Goal: Information Seeking & Learning: Check status

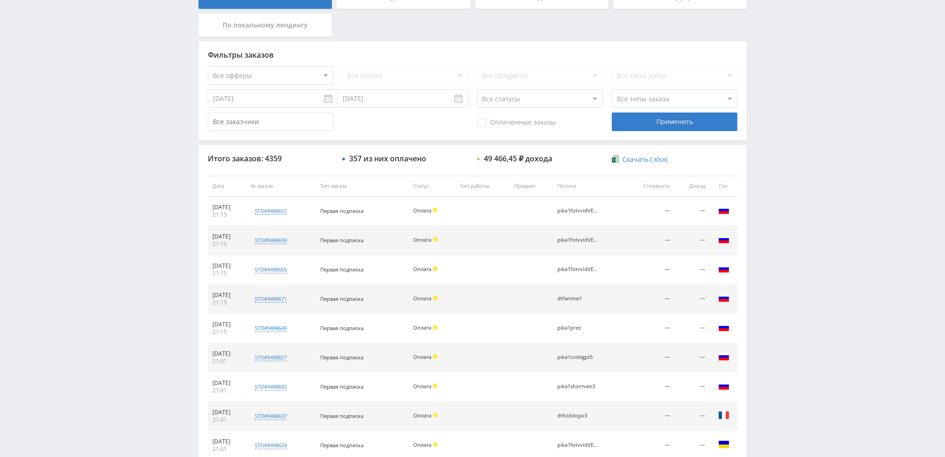
scroll to position [279, 0]
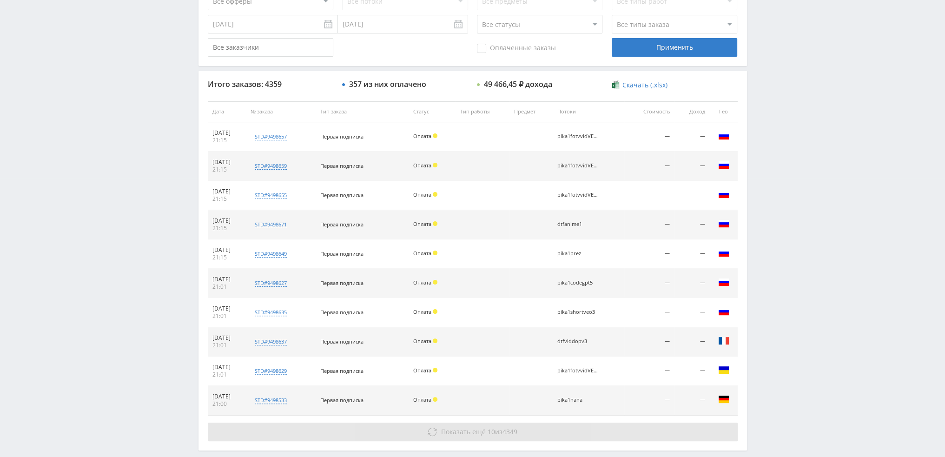
click at [523, 428] on button "Показать ещё 10 из 4349" at bounding box center [473, 432] width 530 height 19
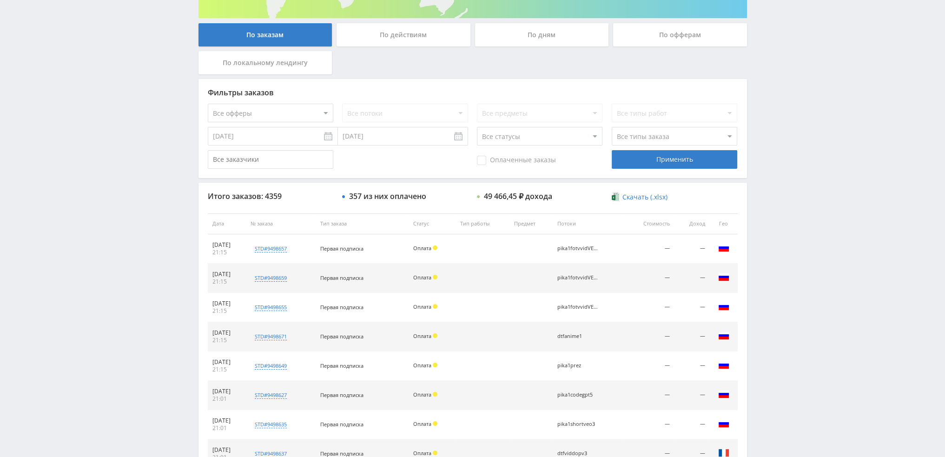
scroll to position [0, 0]
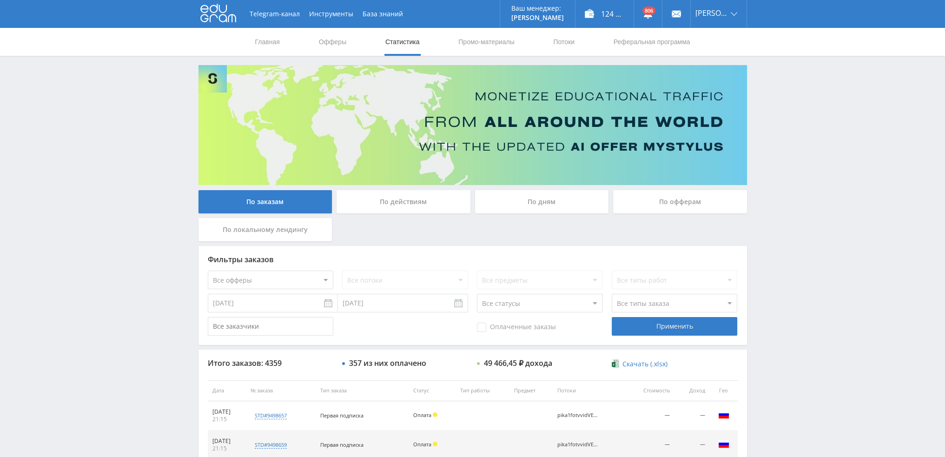
click at [546, 208] on div "По дням" at bounding box center [542, 201] width 134 height 23
click at [0, 0] on input "По дням" at bounding box center [0, 0] width 0 height 0
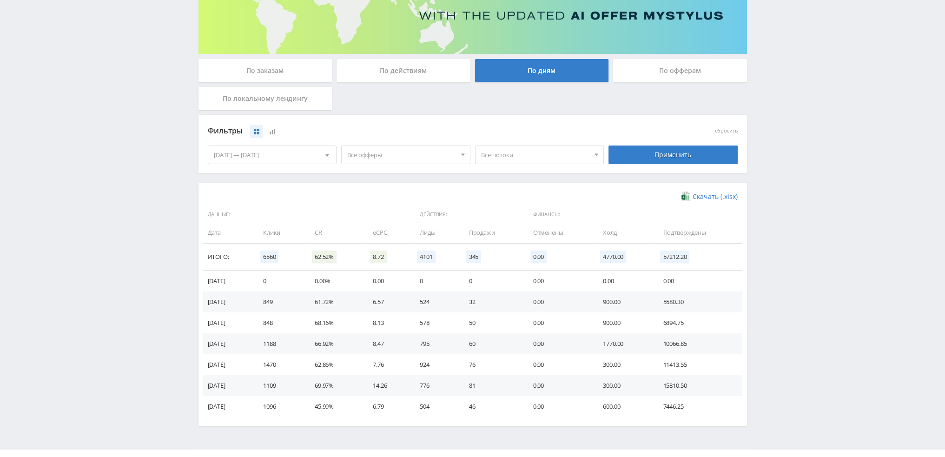
scroll to position [151, 0]
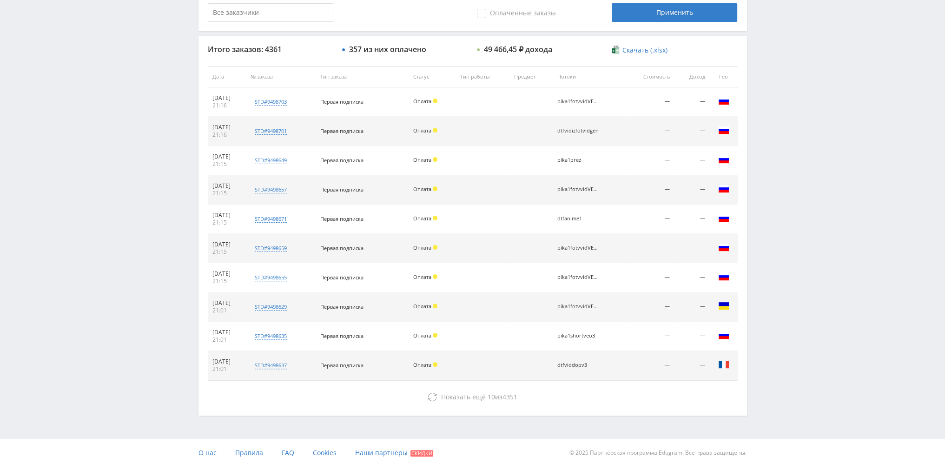
scroll to position [322, 0]
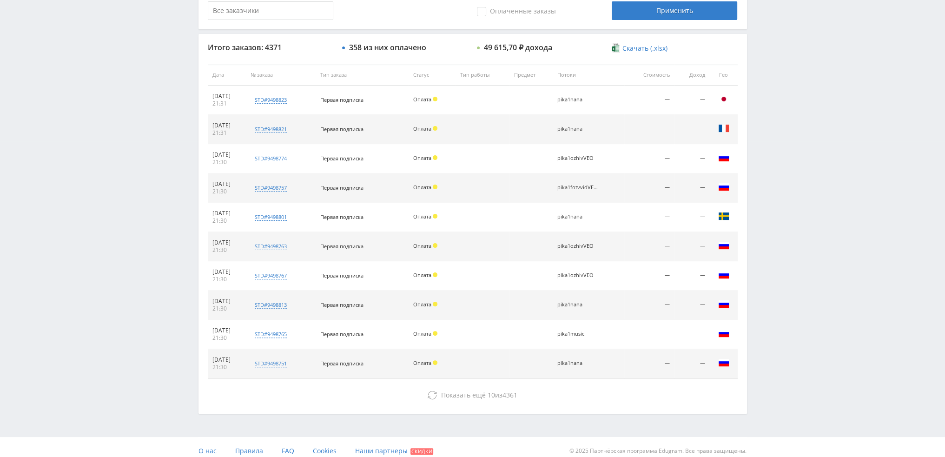
scroll to position [322, 0]
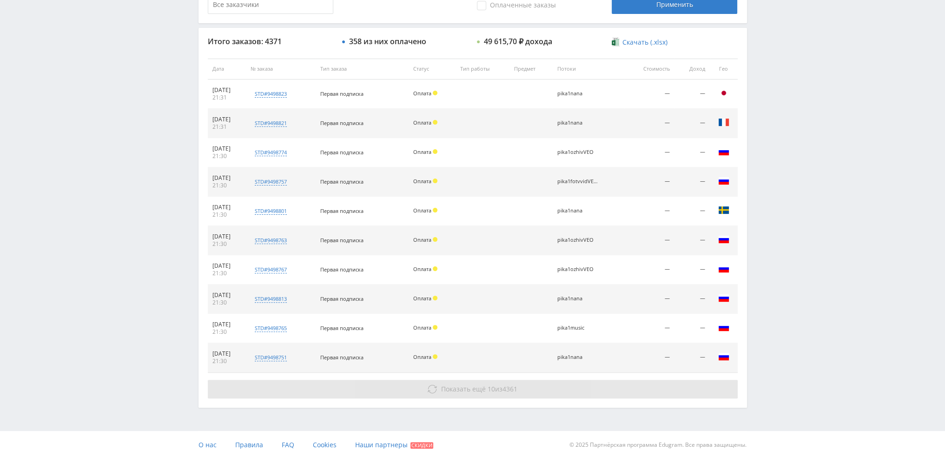
click at [485, 396] on button "Показать ещё 10 из 4361" at bounding box center [473, 389] width 530 height 19
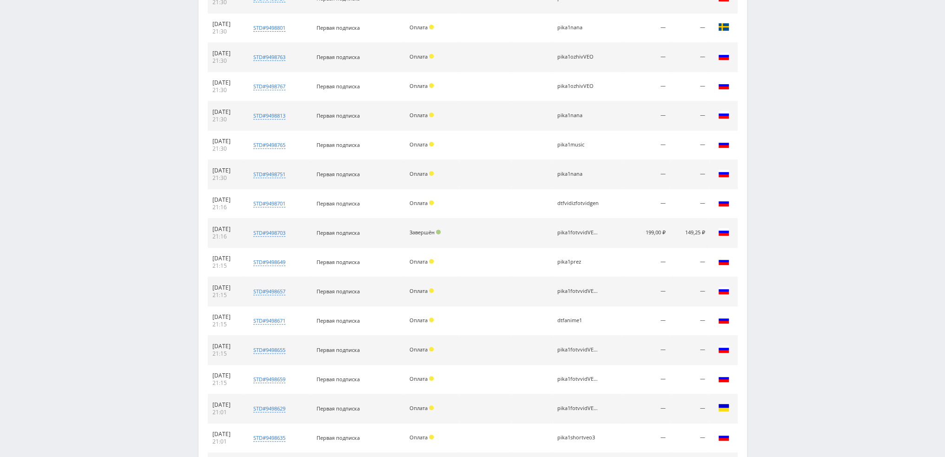
scroll to position [335, 0]
